Goal: Task Accomplishment & Management: Complete application form

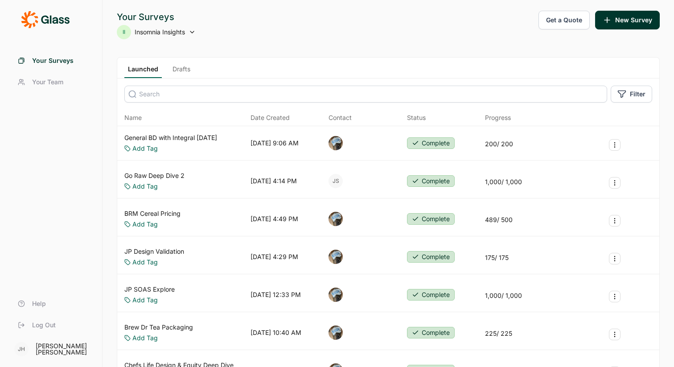
click at [184, 138] on link "General BD with Integral Sept 2025" at bounding box center [170, 137] width 93 height 9
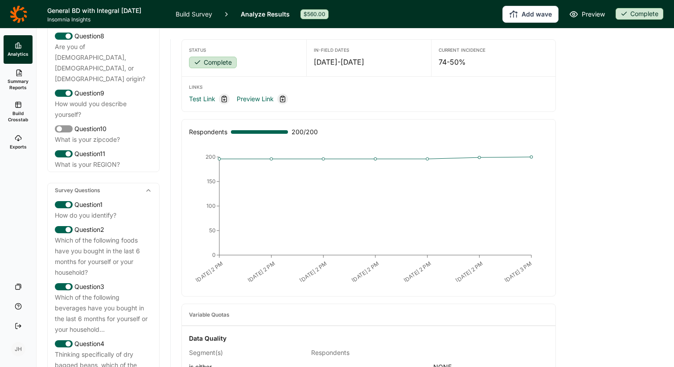
scroll to position [310, 0]
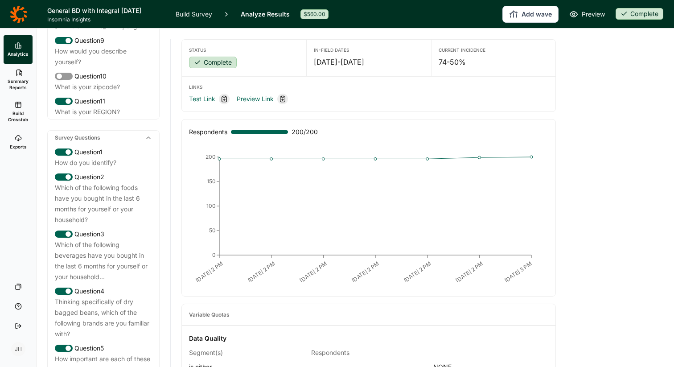
click at [198, 14] on link "Build Survey" at bounding box center [194, 14] width 37 height 28
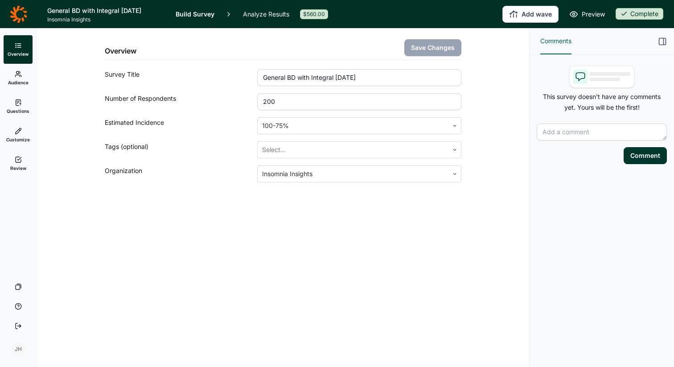
click at [16, 159] on icon at bounding box center [18, 159] width 7 height 7
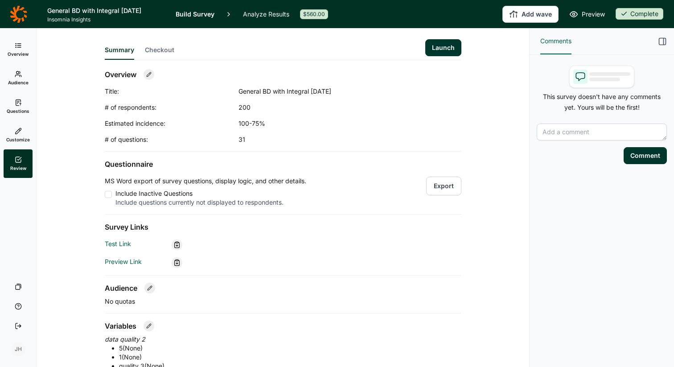
click at [441, 186] on button "Export" at bounding box center [443, 186] width 35 height 19
click at [18, 75] on icon at bounding box center [18, 73] width 7 height 7
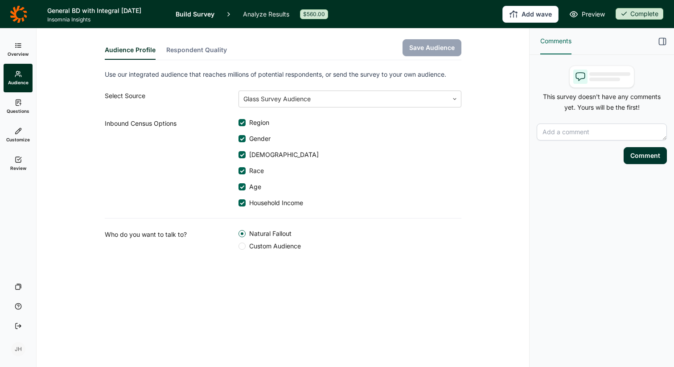
click at [23, 105] on link "Questions" at bounding box center [18, 106] width 29 height 29
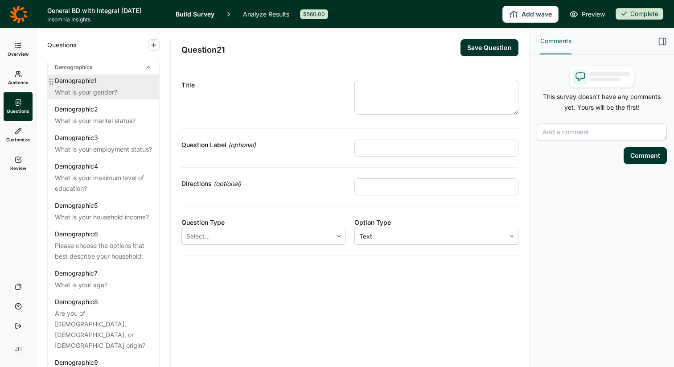
click at [111, 89] on div "What is your gender?" at bounding box center [103, 92] width 97 height 11
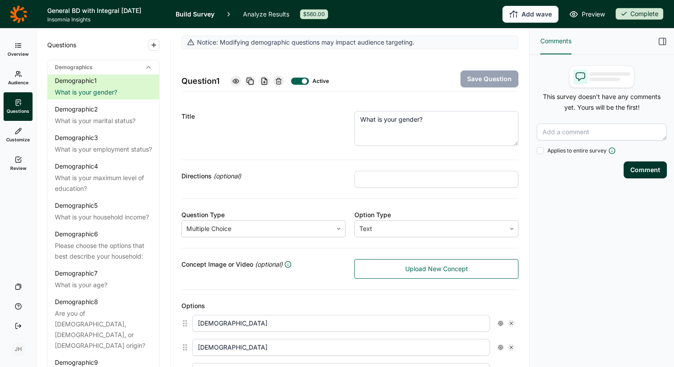
click at [659, 37] on icon "button" at bounding box center [662, 41] width 9 height 9
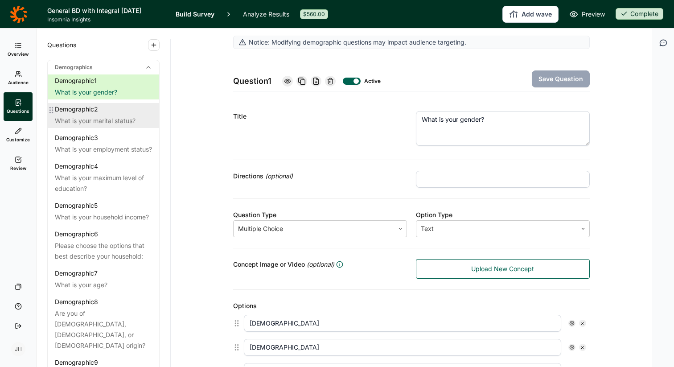
click at [113, 118] on div "What is your marital status?" at bounding box center [103, 120] width 97 height 11
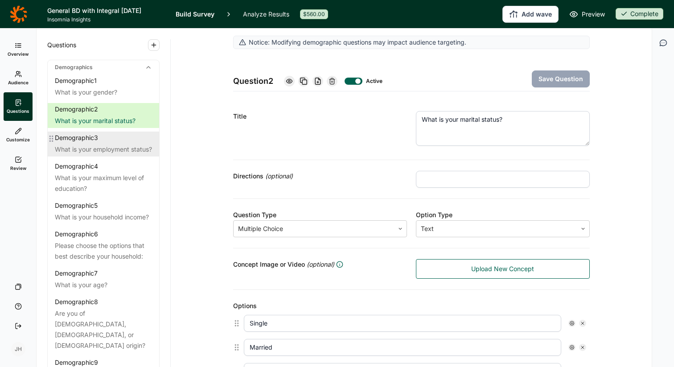
click at [113, 146] on div "What is your employment status?" at bounding box center [103, 149] width 97 height 11
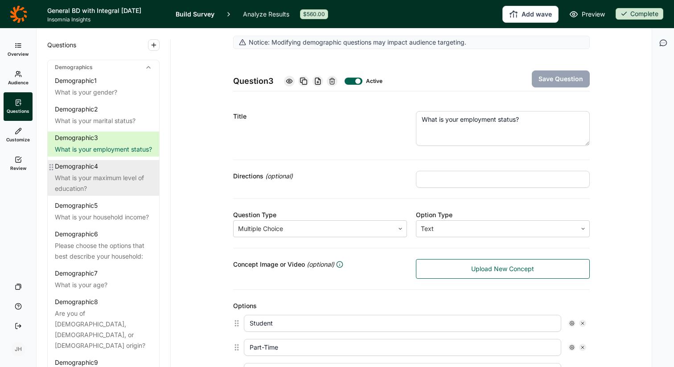
click at [108, 171] on div "Demographic 4" at bounding box center [103, 166] width 97 height 9
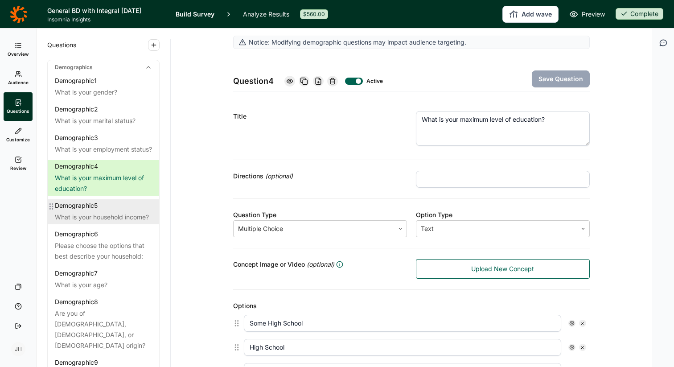
click at [105, 221] on div "Demographic 5 What is your household income?" at bounding box center [103, 211] width 111 height 25
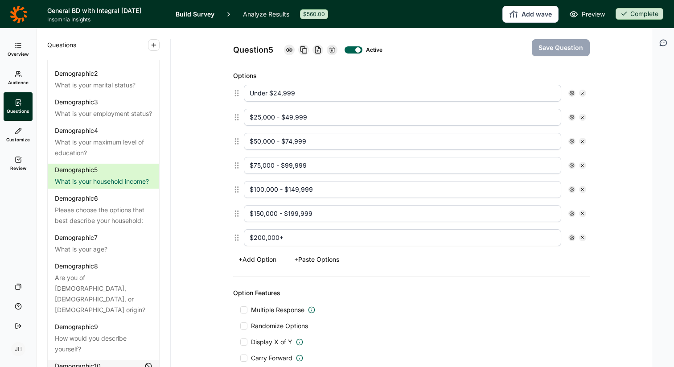
scroll to position [228, 0]
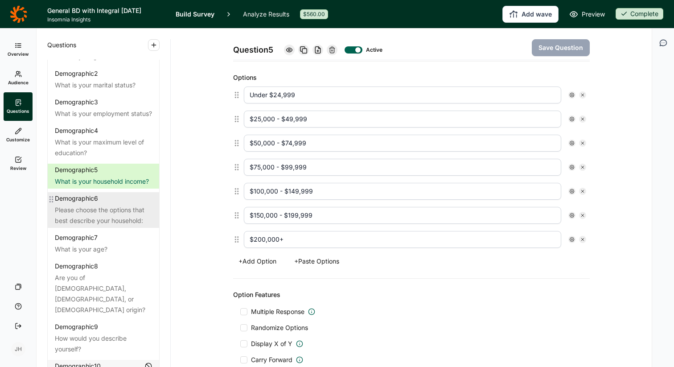
click at [106, 226] on div "Please choose the options that best describe your household:" at bounding box center [103, 215] width 97 height 21
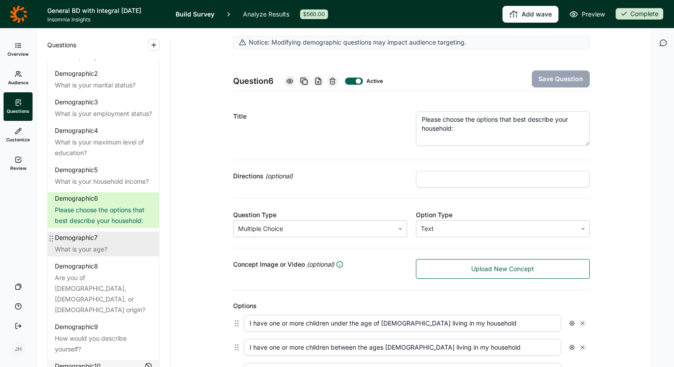
click at [98, 255] on div "What is your age?" at bounding box center [103, 249] width 97 height 11
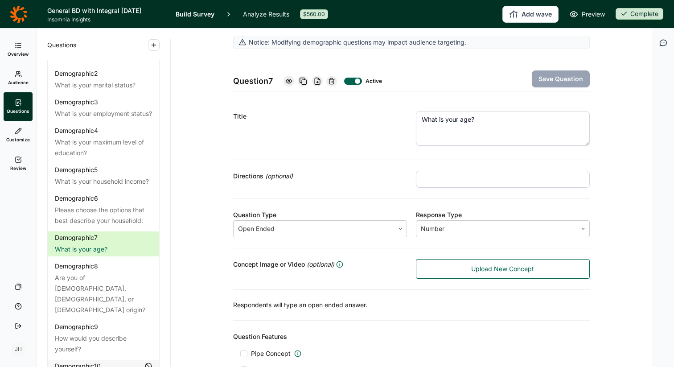
scroll to position [85, 0]
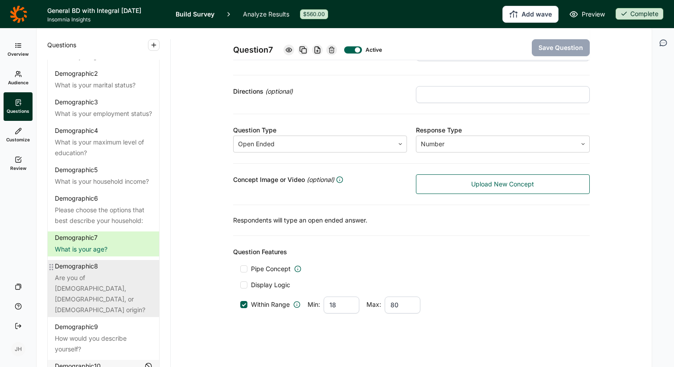
click at [103, 283] on div "Demographic 8 Are you of Hispanic, Latino, or Spanish origin?" at bounding box center [103, 288] width 111 height 57
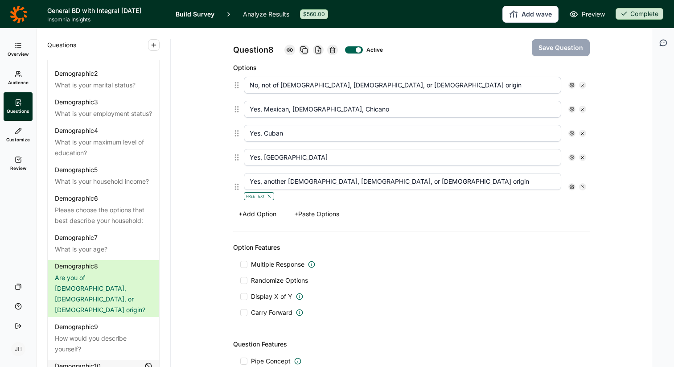
scroll to position [252, 0]
